Goal: Use online tool/utility: Utilize a website feature to perform a specific function

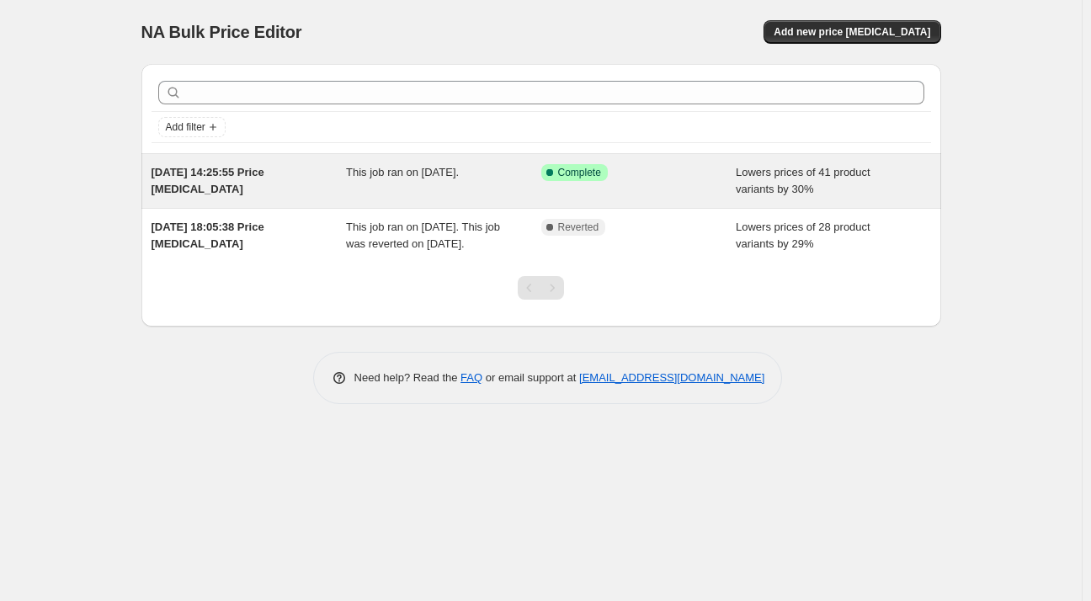
click at [698, 168] on div "Success Complete Complete" at bounding box center [626, 172] width 170 height 17
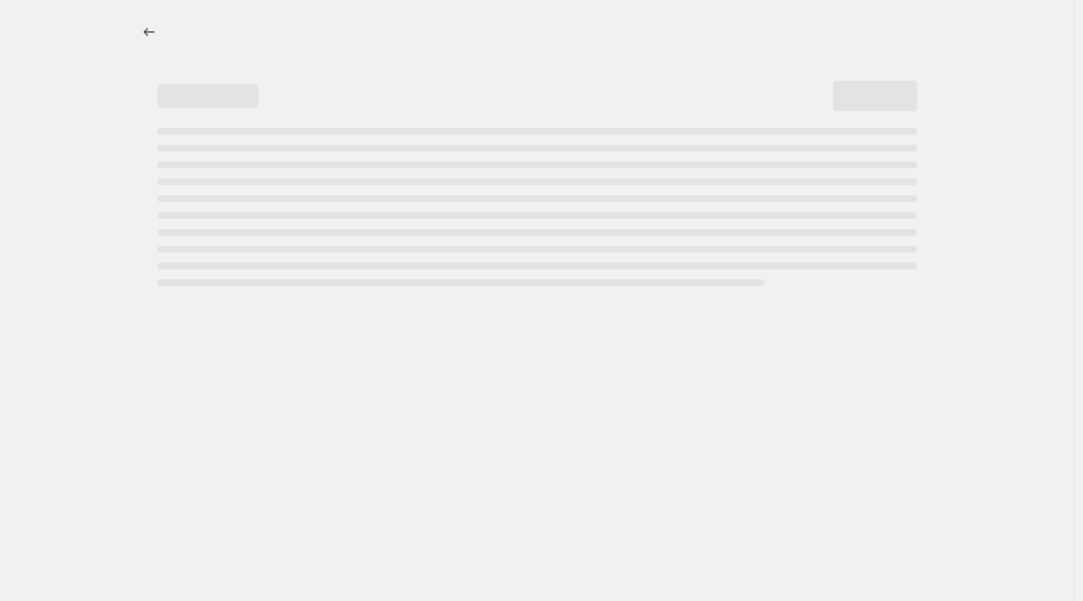
select select "percentage"
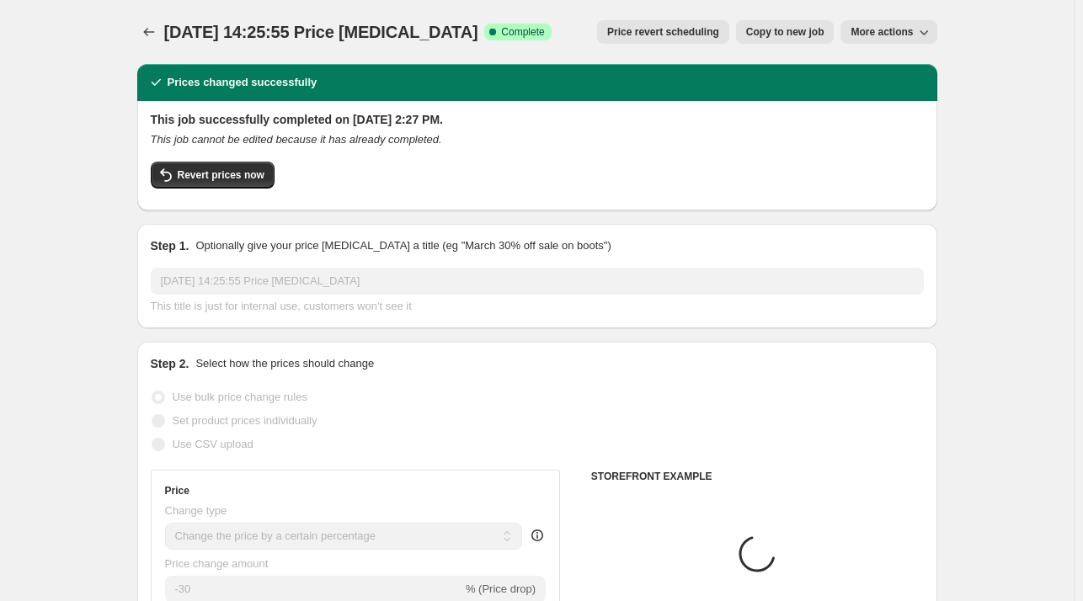
click at [237, 189] on div "Revert prices now" at bounding box center [537, 179] width 773 height 35
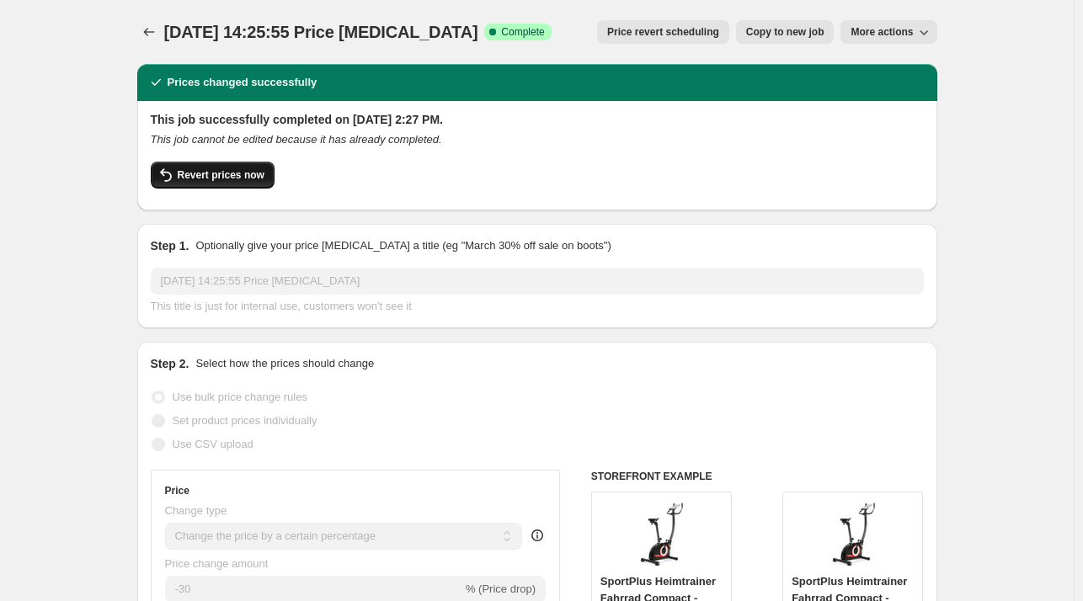
click at [230, 173] on span "Revert prices now" at bounding box center [221, 174] width 87 height 13
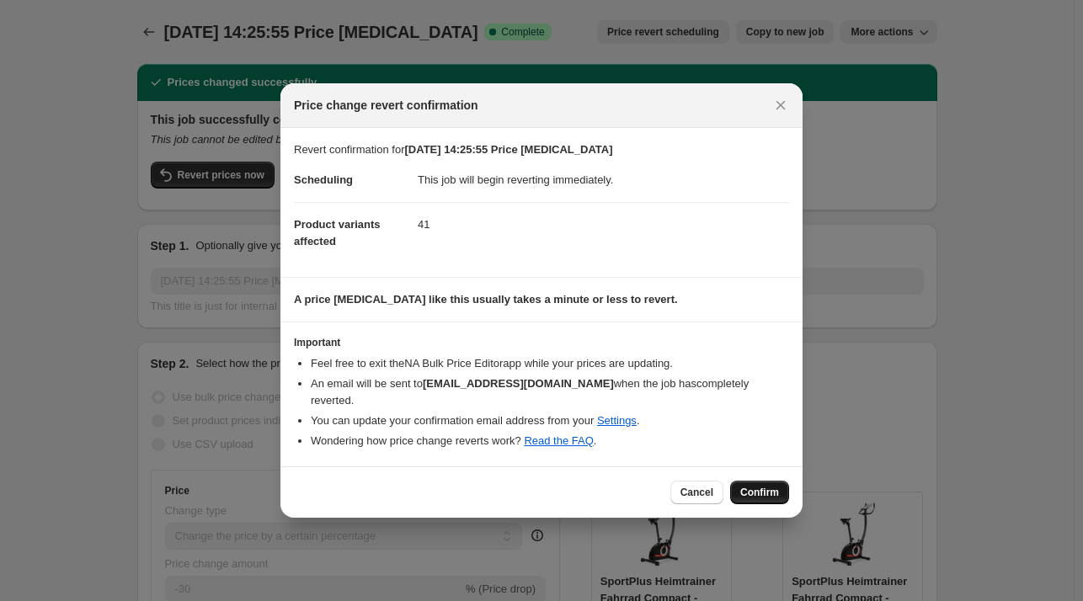
click at [764, 481] on button "Confirm" at bounding box center [759, 493] width 59 height 24
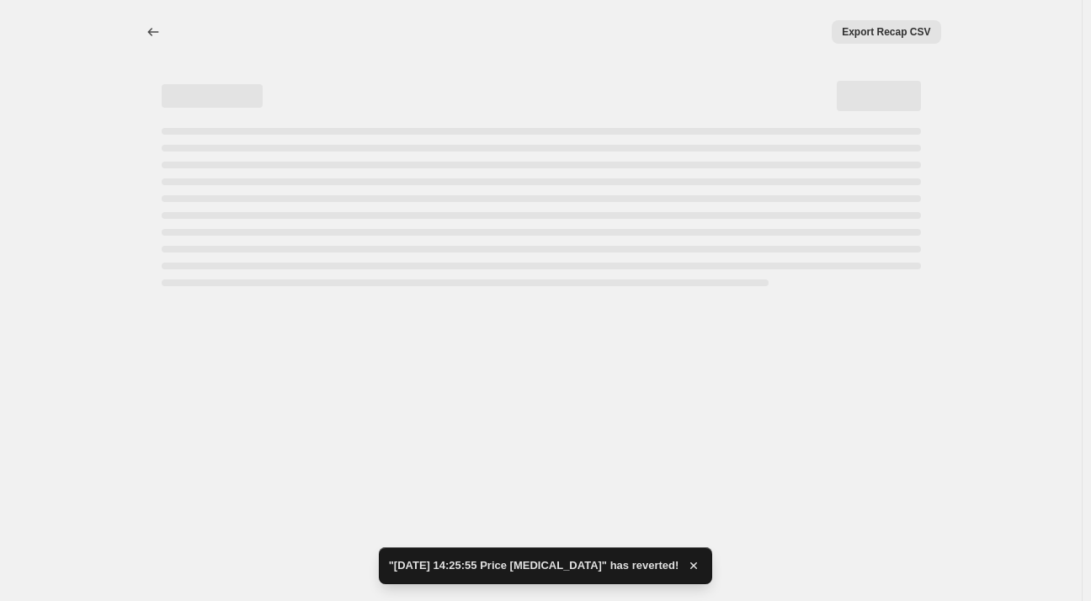
select select "percentage"
